Goal: Transaction & Acquisition: Purchase product/service

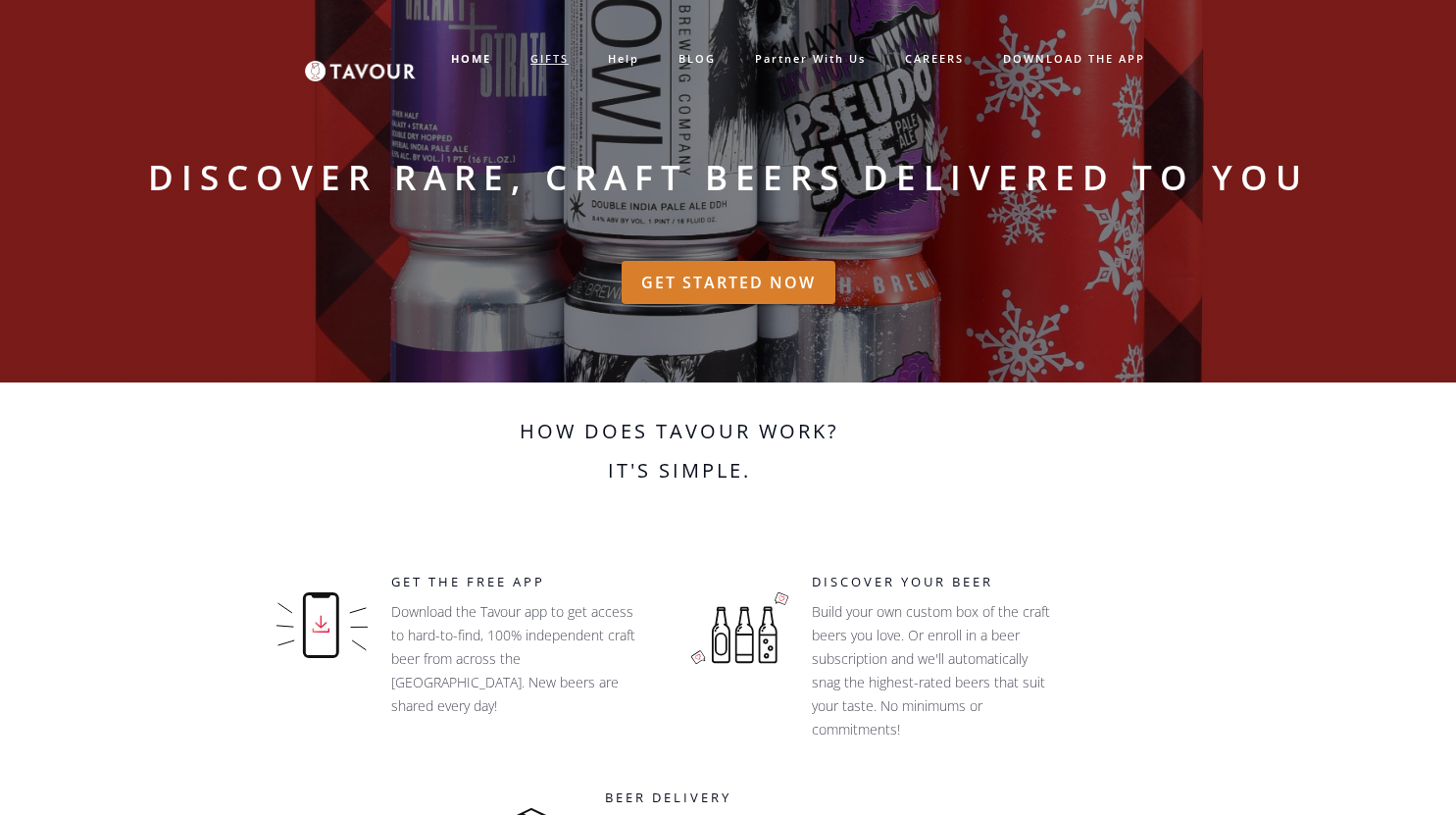
click at [547, 56] on link "GIFTS" at bounding box center [549, 59] width 78 height 32
click at [546, 59] on link "GIFTS" at bounding box center [549, 59] width 78 height 32
click at [545, 59] on link "GIFTS" at bounding box center [549, 59] width 78 height 32
click at [685, 58] on link "BLOG" at bounding box center [697, 59] width 77 height 32
click at [463, 54] on strong "HOME" at bounding box center [470, 58] width 40 height 15
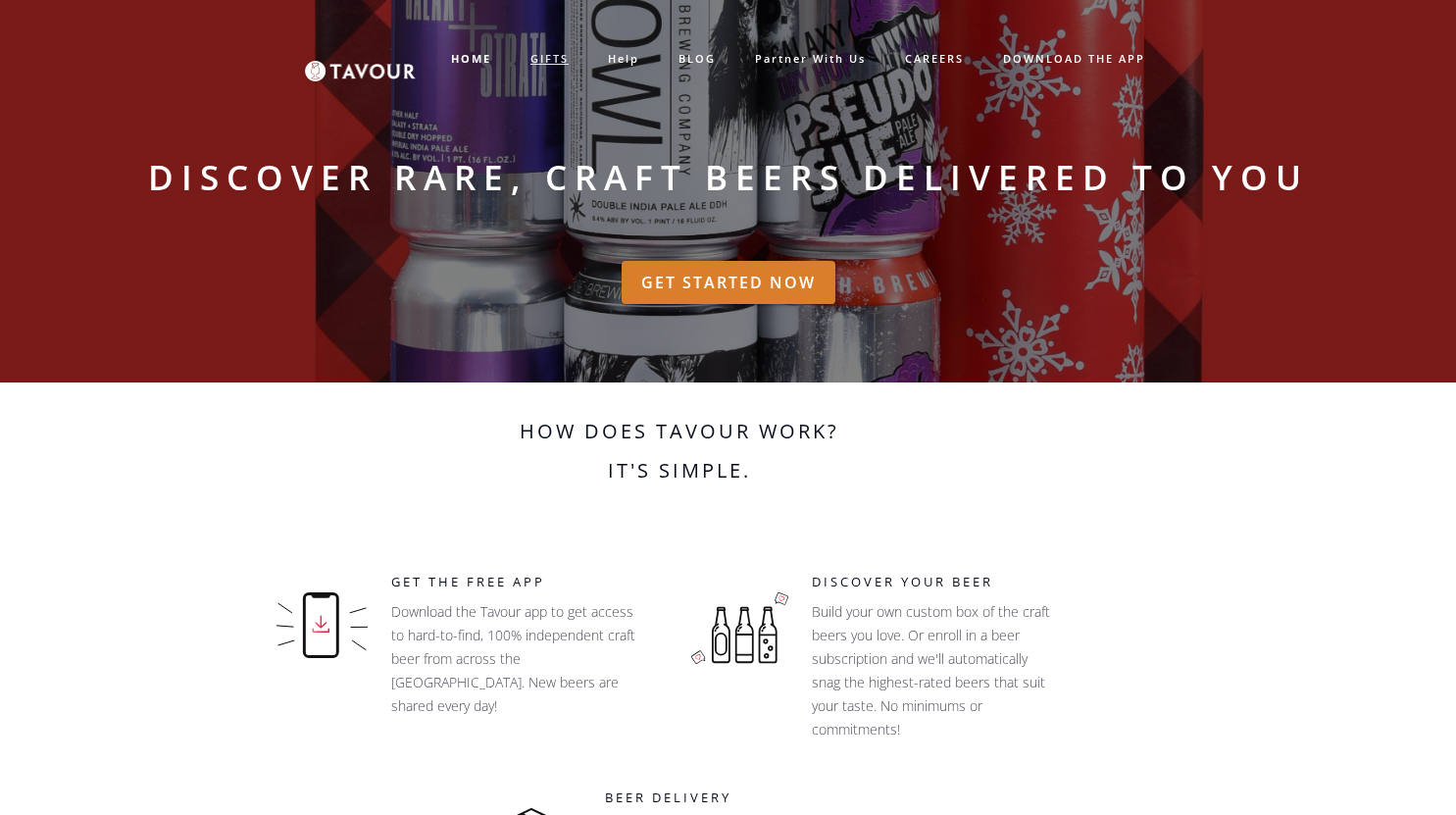
click at [558, 55] on link "GIFTS" at bounding box center [549, 59] width 78 height 32
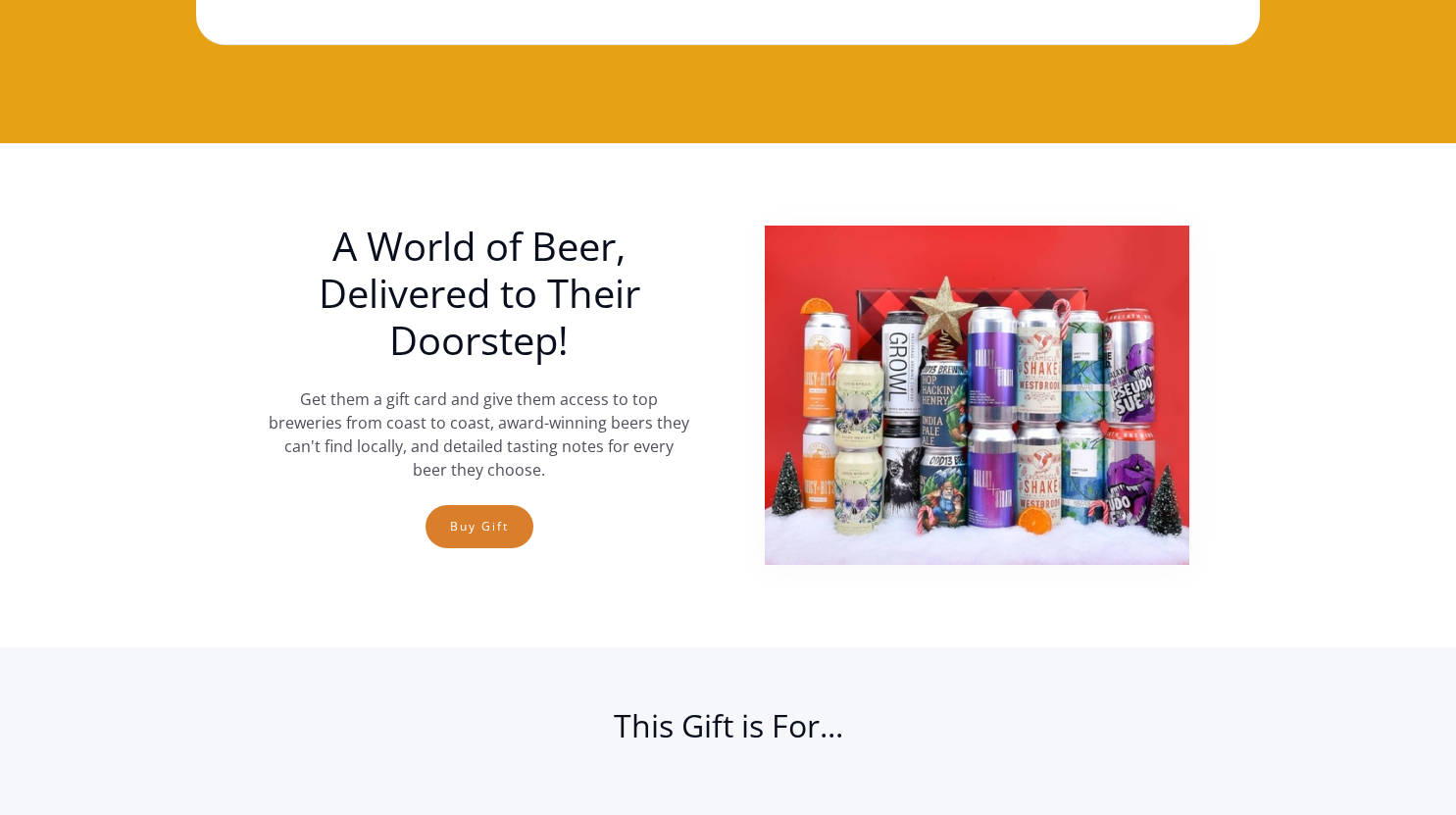
scroll to position [422, 0]
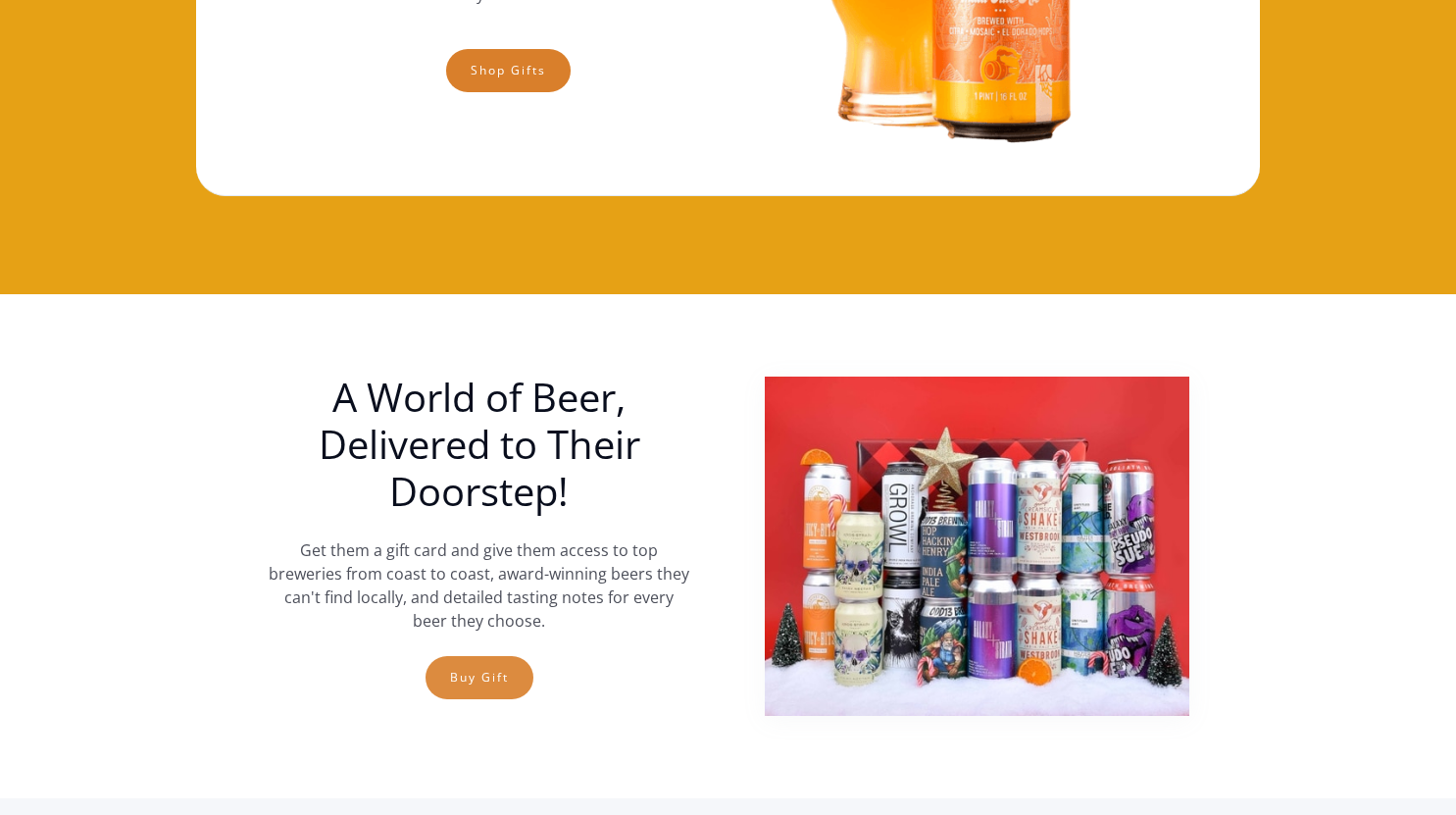
click at [487, 686] on link "Buy Gift" at bounding box center [479, 678] width 108 height 43
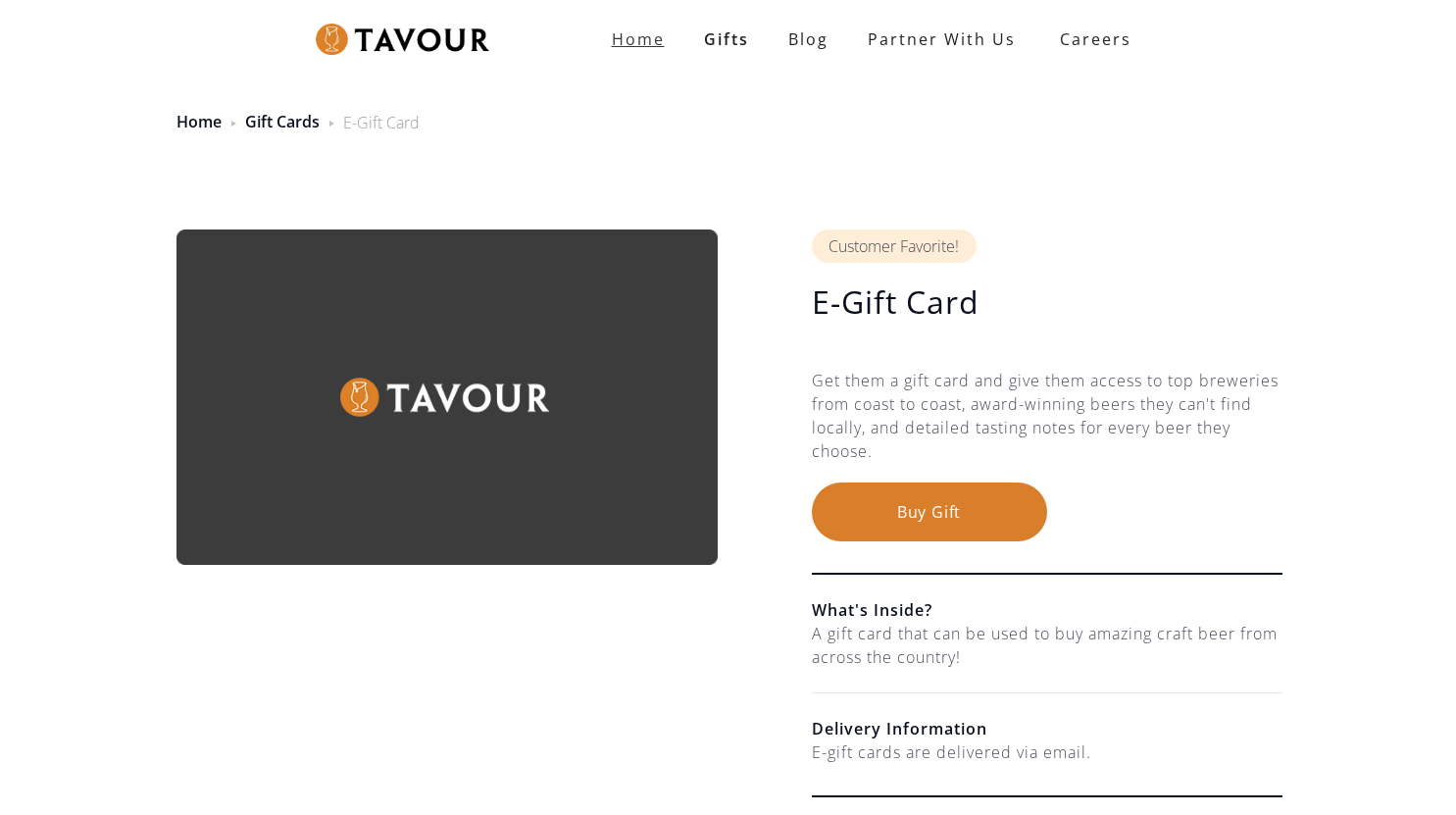
click at [630, 44] on strong "Home" at bounding box center [638, 39] width 53 height 22
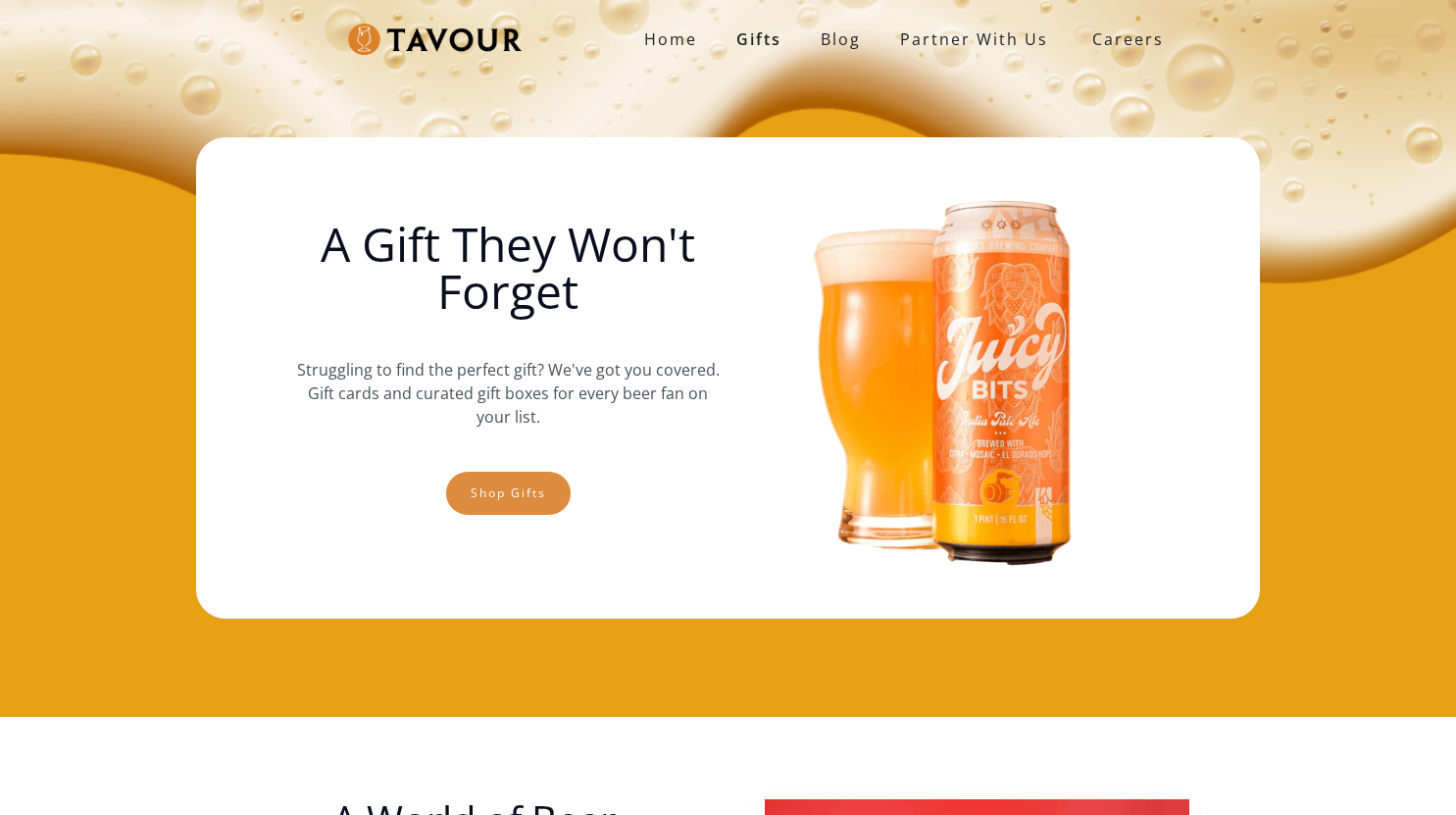
click at [543, 489] on link "Shop gifts" at bounding box center [508, 493] width 125 height 43
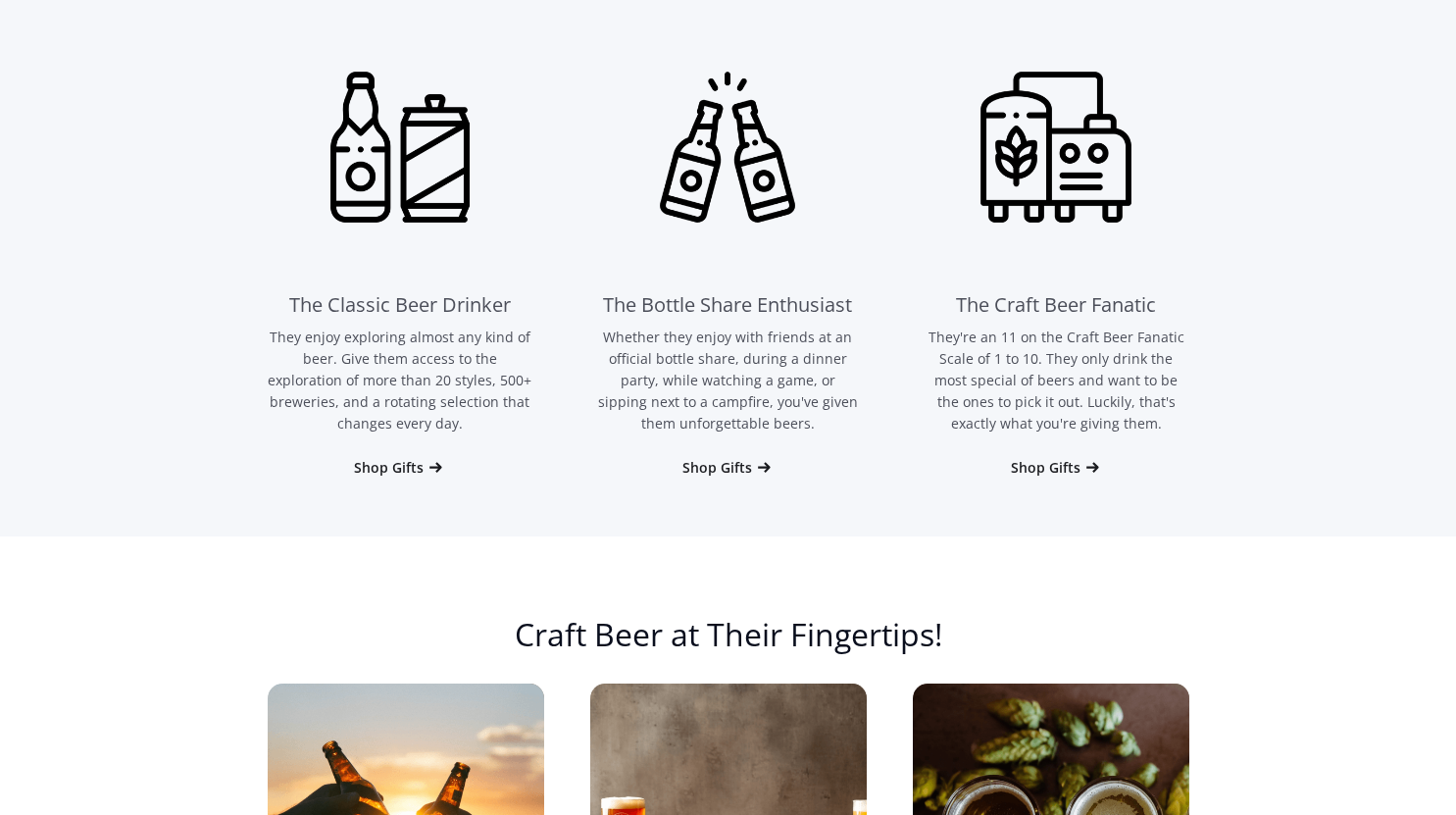
scroll to position [1403, 0]
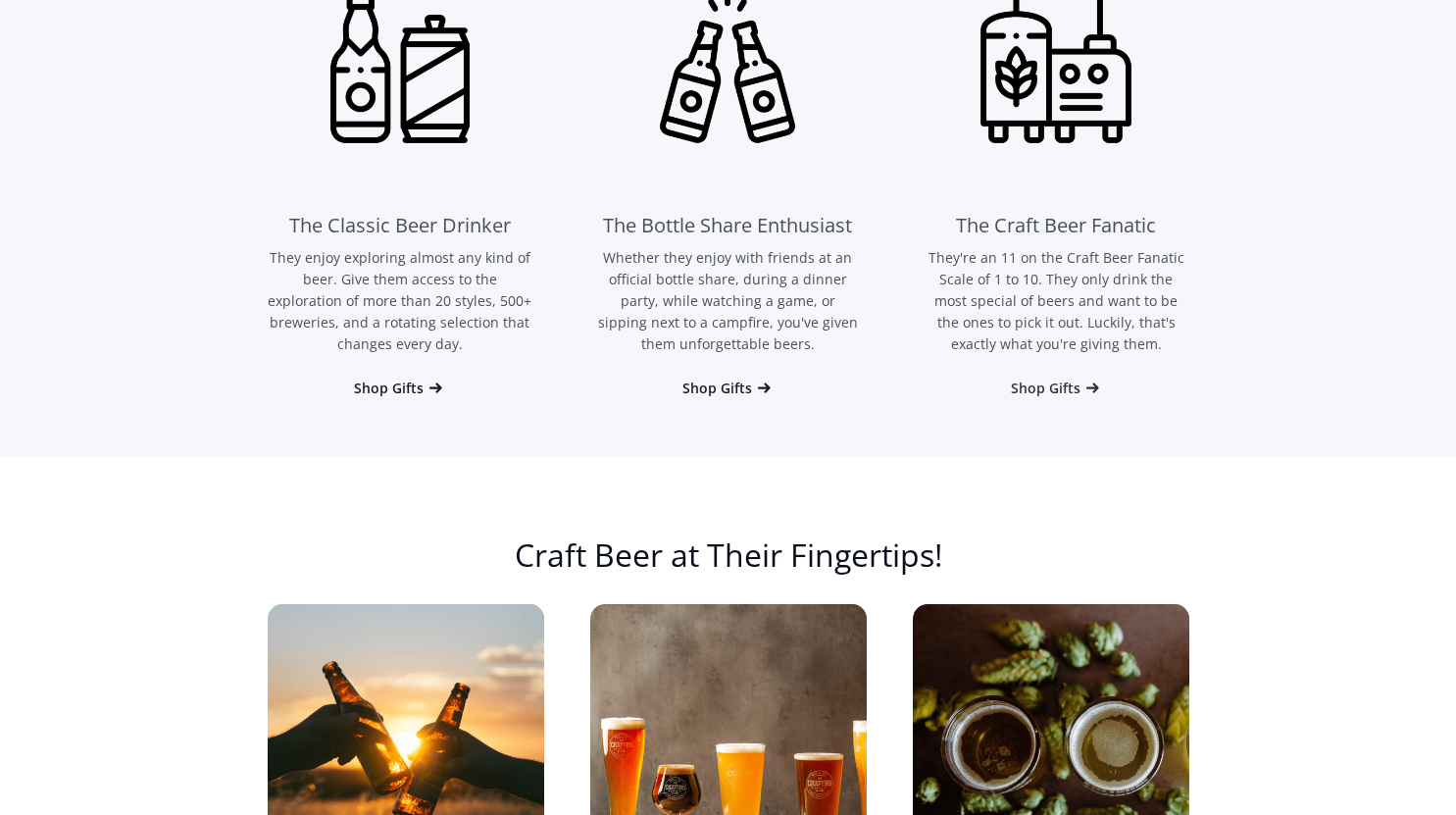
click at [1043, 392] on div "Shop Gifts" at bounding box center [1046, 389] width 70 height 20
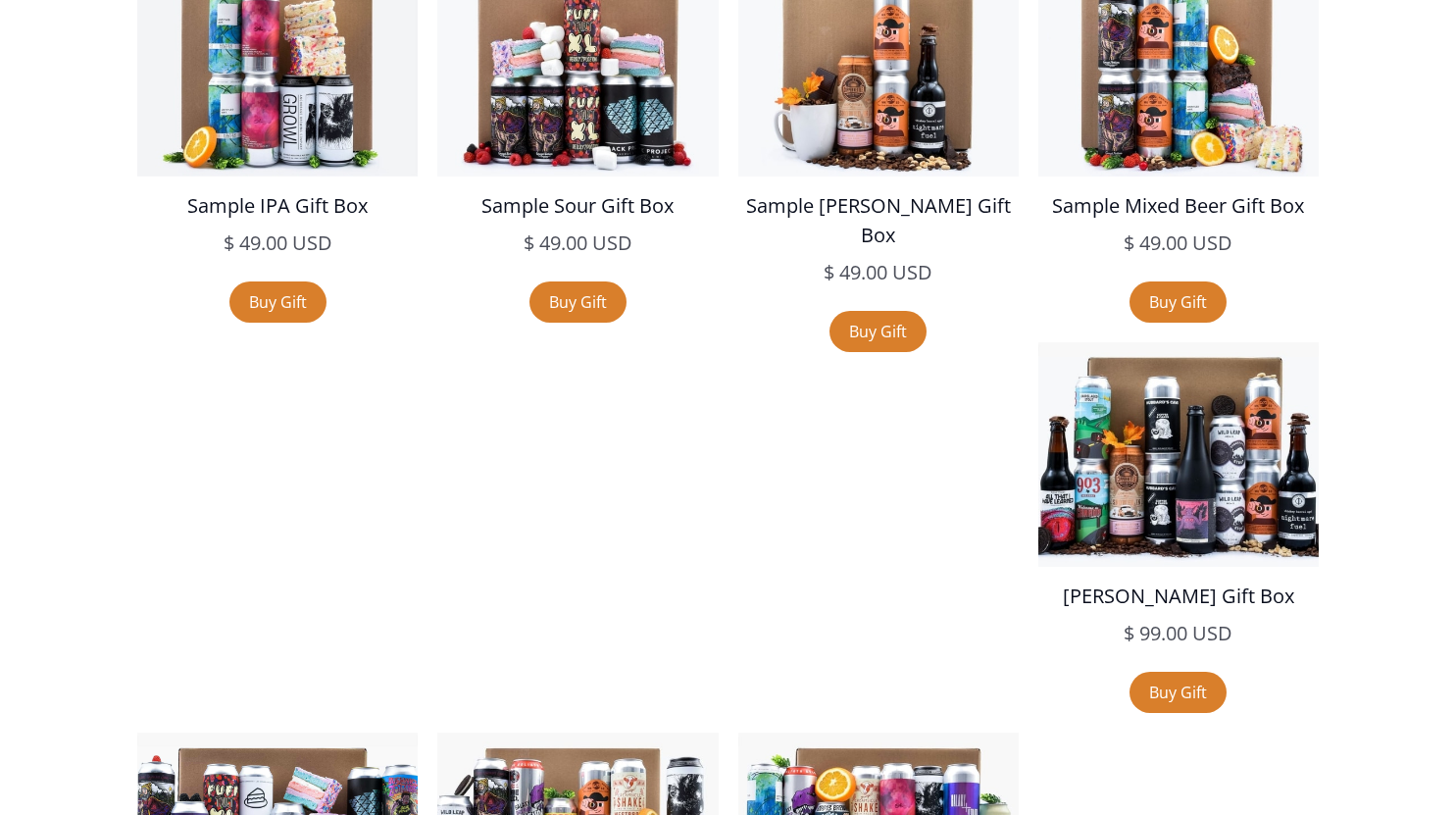
scroll to position [3626, 0]
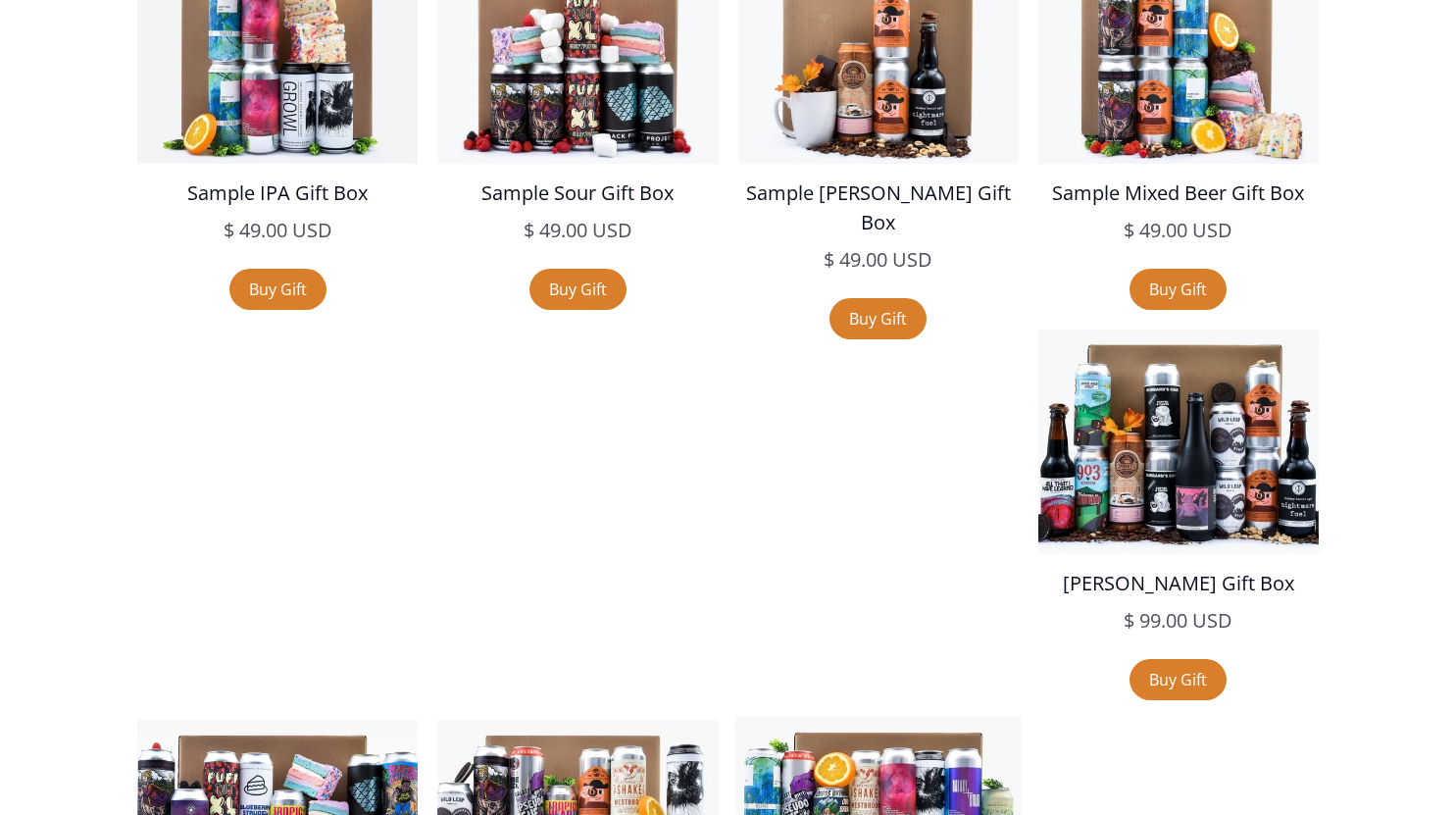
click at [1022, 716] on img at bounding box center [879, 831] width 287 height 230
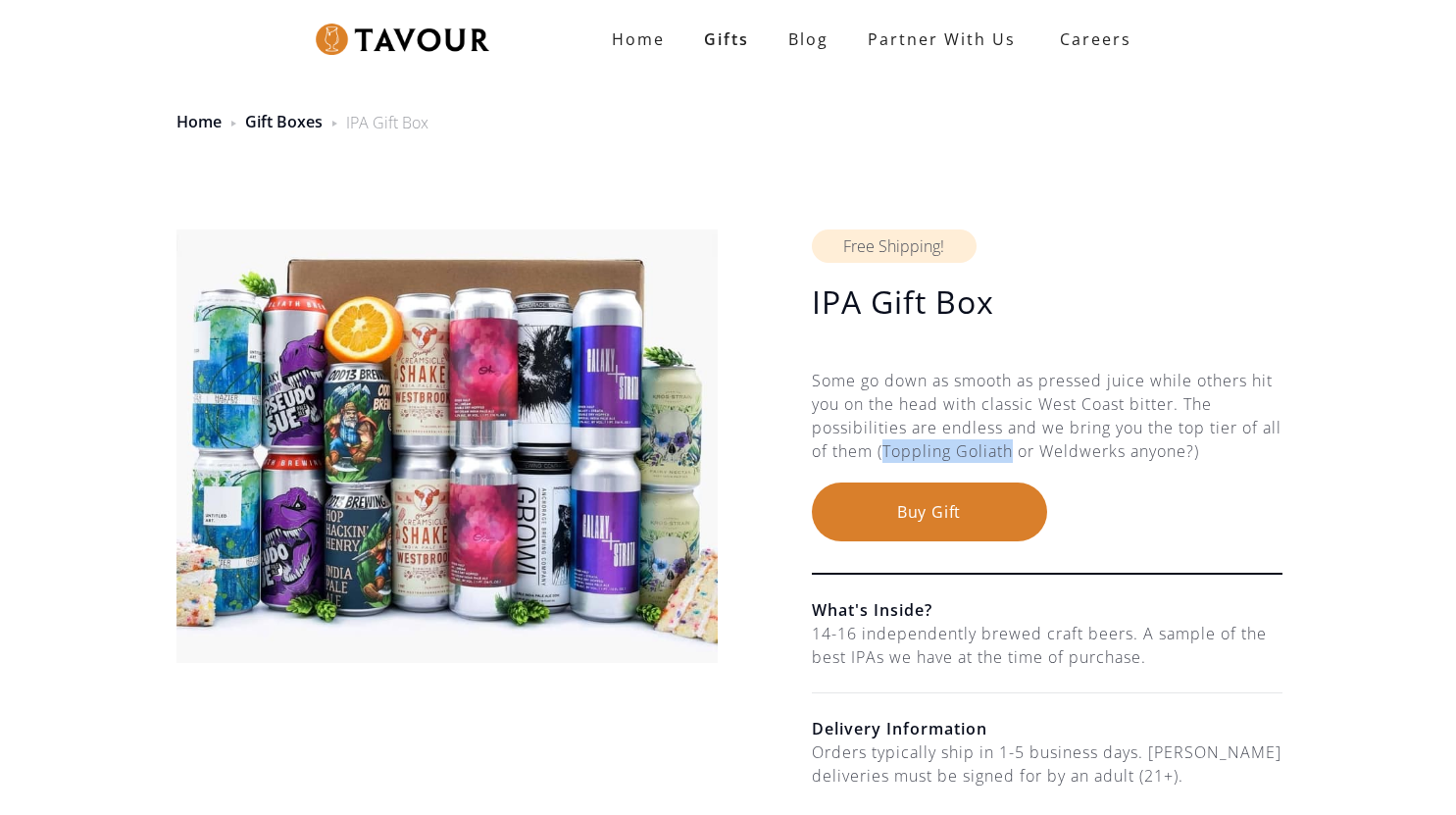
drag, startPoint x: 1037, startPoint y: 458, endPoint x: 907, endPoint y: 449, distance: 130.3
click at [907, 449] on div "Some go down as smooth as pressed juice while others hit you on the head with c…" at bounding box center [1047, 426] width 470 height 114
copy div "Toppling Goliath"
click at [919, 509] on button "Buy Gift" at bounding box center [930, 512] width 236 height 59
